Goal: Find contact information: Find contact information

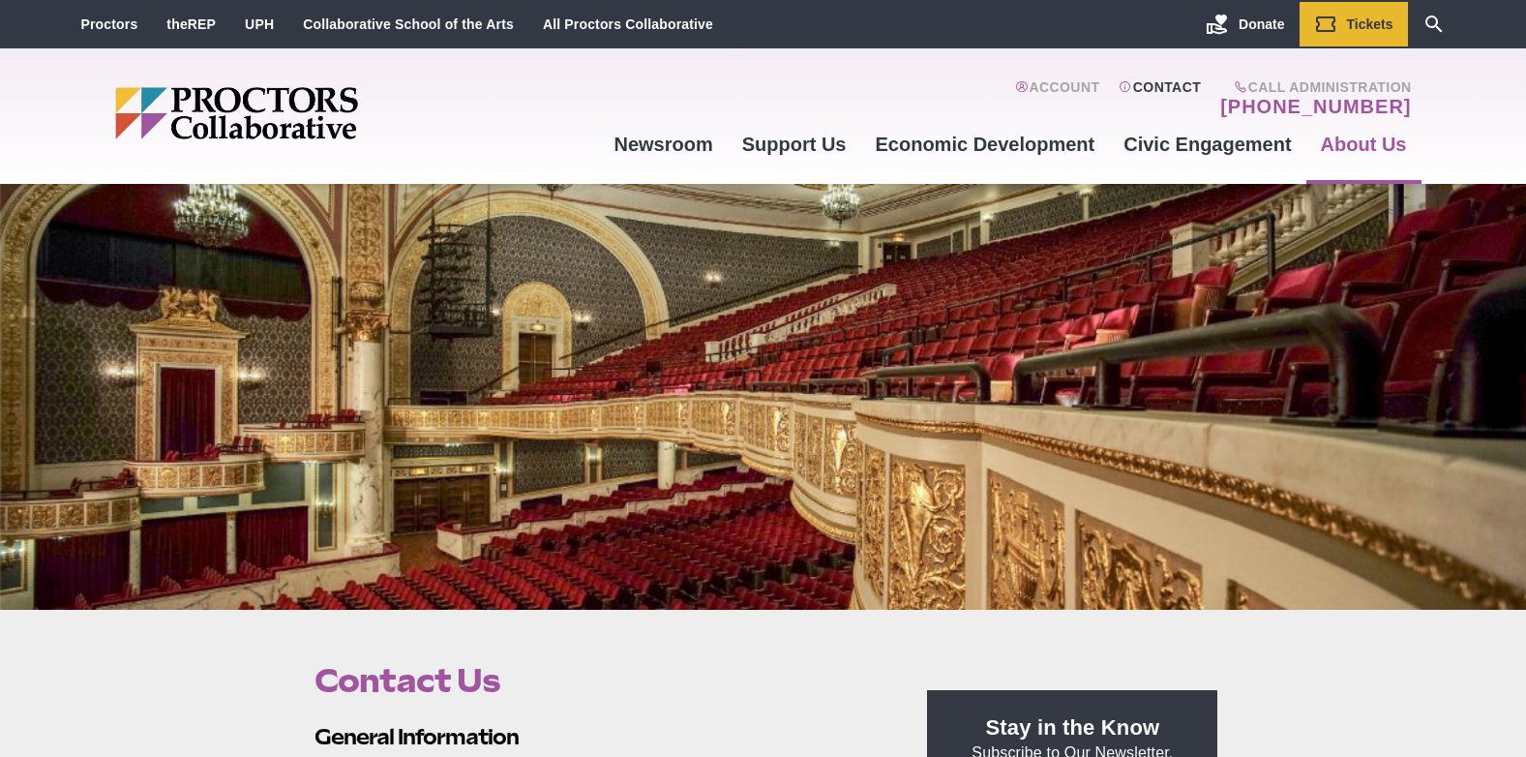
click at [1181, 87] on link "Contact" at bounding box center [1160, 98] width 82 height 39
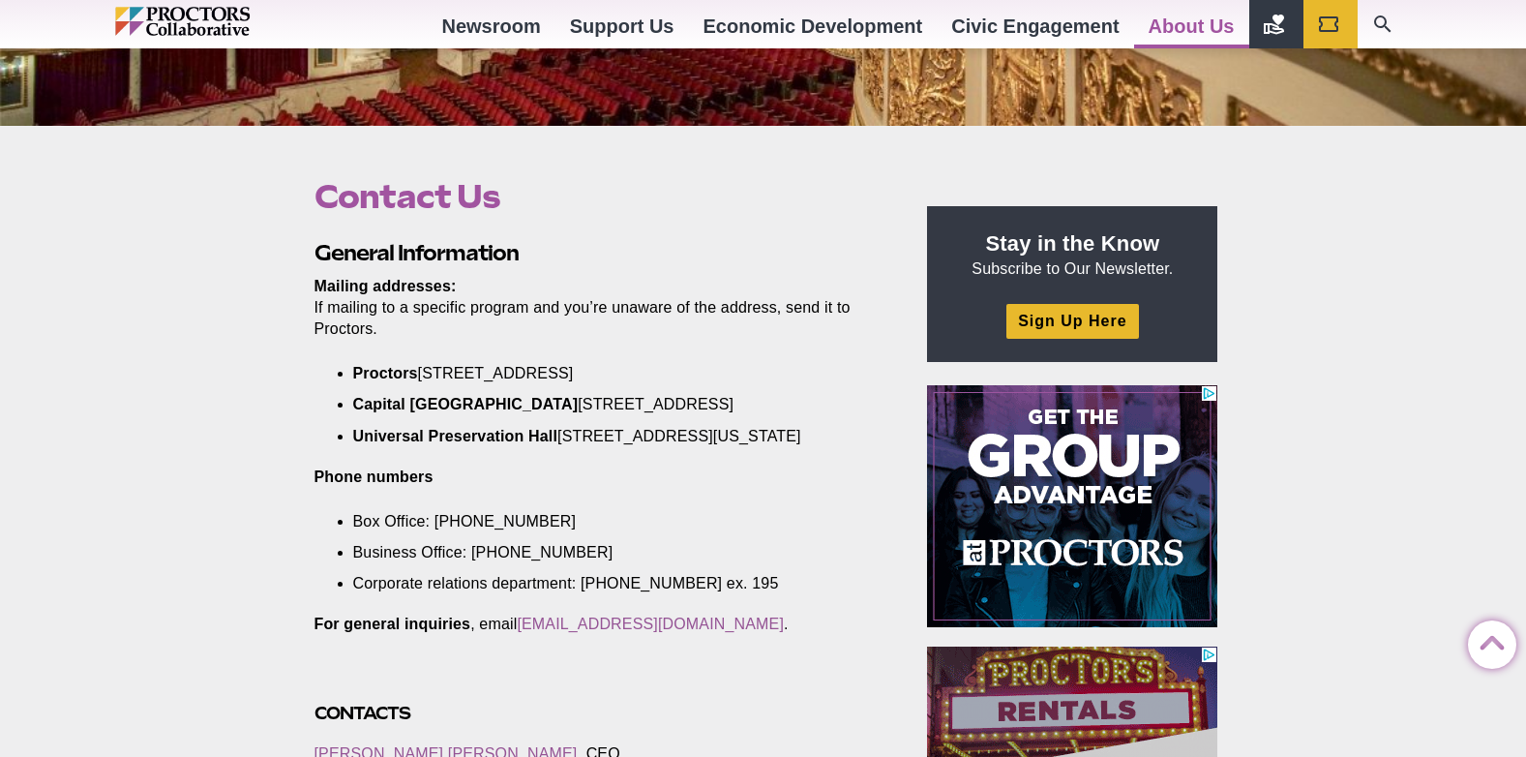
scroll to position [581, 0]
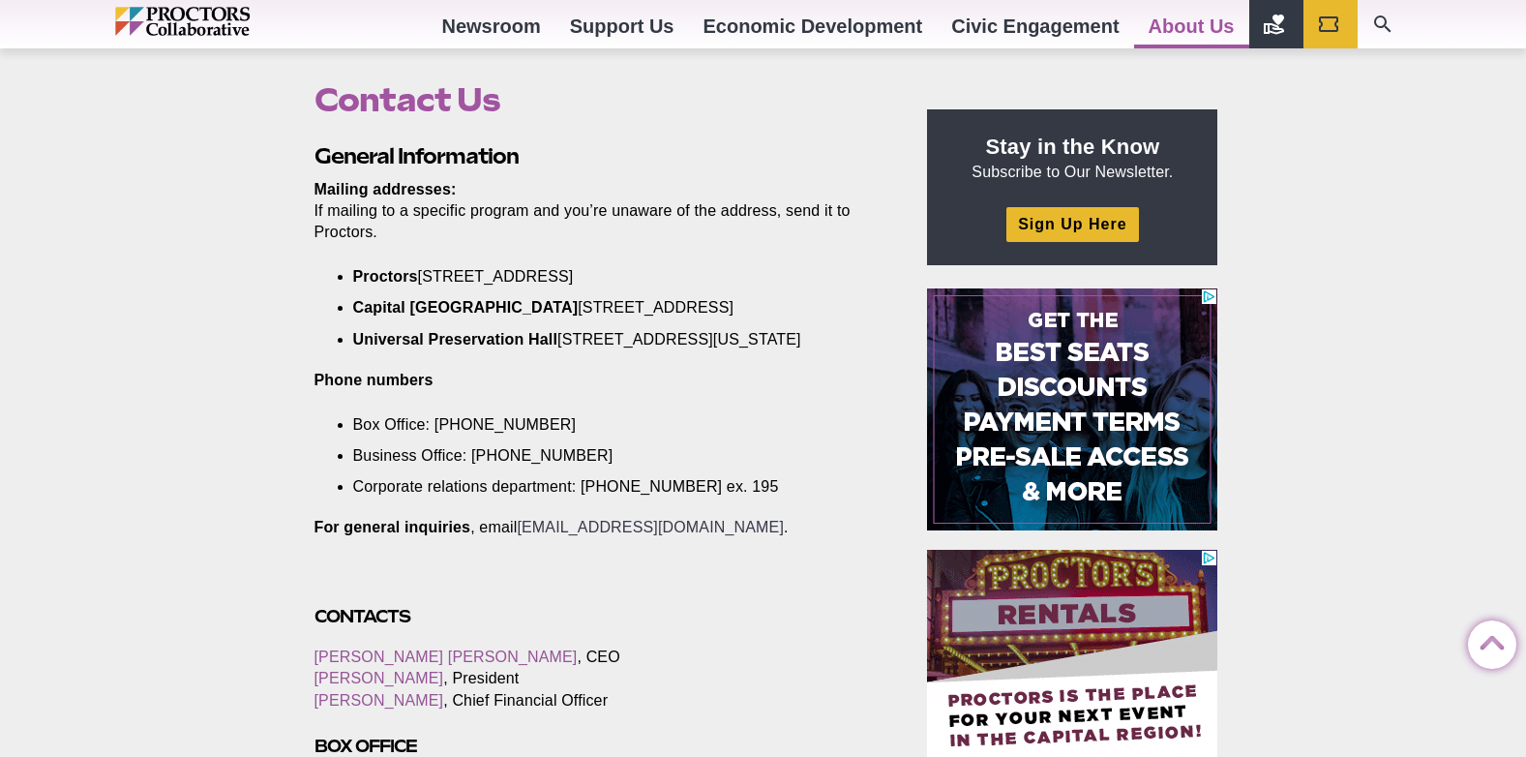
click at [574, 535] on link "[EMAIL_ADDRESS][DOMAIN_NAME]" at bounding box center [650, 527] width 267 height 16
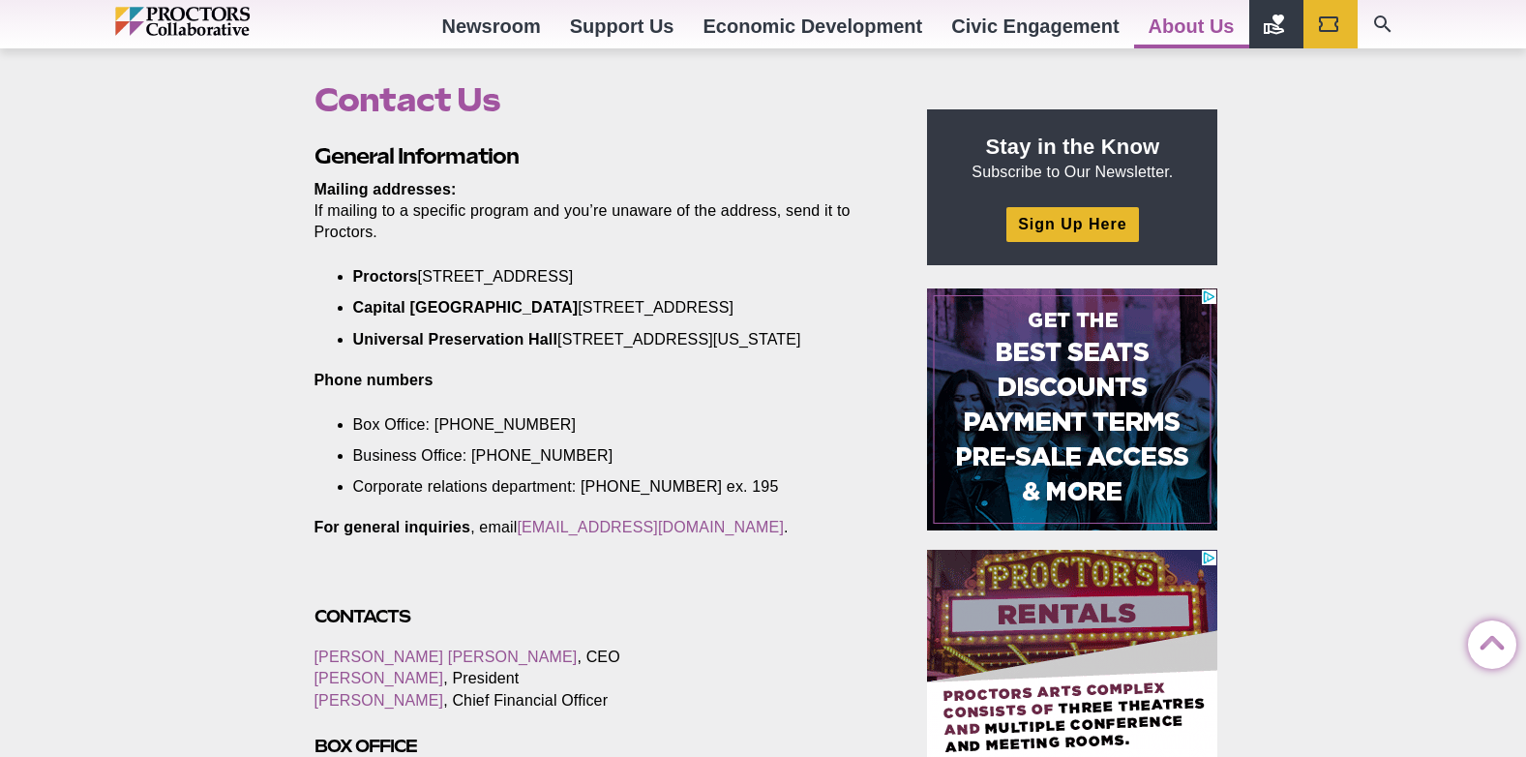
drag, startPoint x: 741, startPoint y: 551, endPoint x: 525, endPoint y: 565, distance: 216.3
